Goal: Transaction & Acquisition: Subscribe to service/newsletter

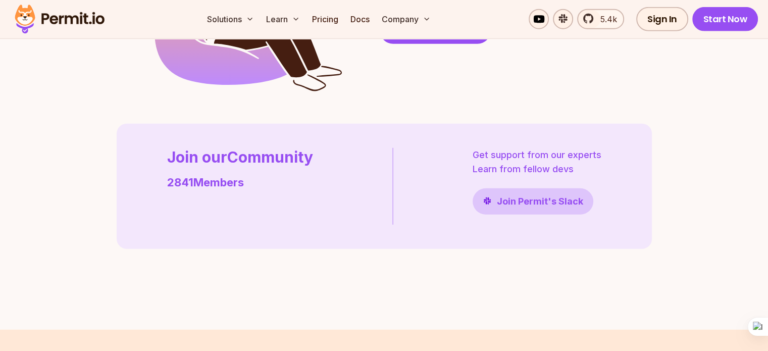
scroll to position [2776, 0]
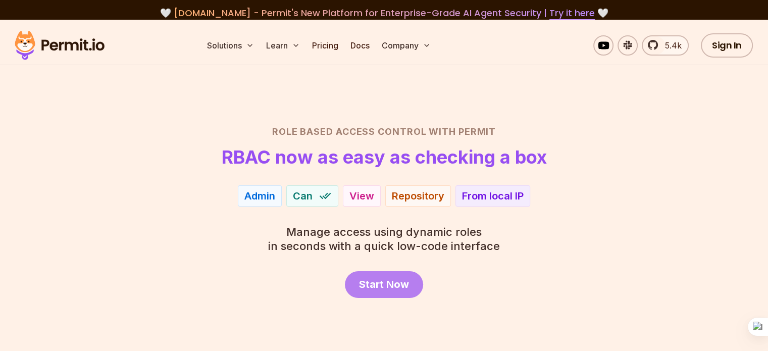
click at [410, 290] on link "Start Now" at bounding box center [384, 284] width 78 height 27
